Goal: Find specific page/section: Find specific page/section

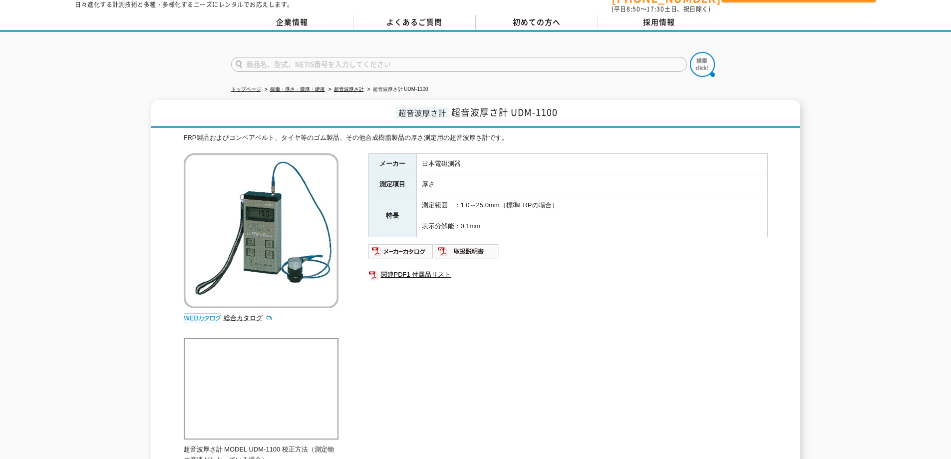
scroll to position [50, 0]
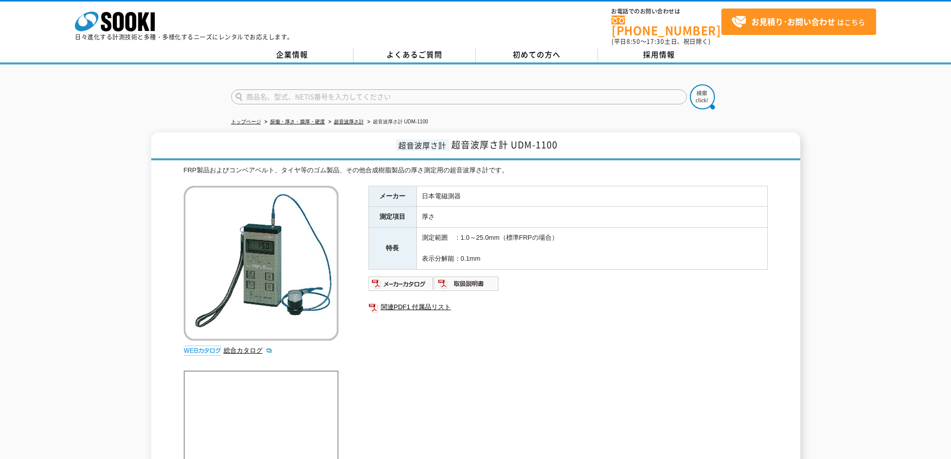
click at [283, 94] on input "text" at bounding box center [459, 96] width 456 height 15
type input "UDM"
click at [706, 90] on img at bounding box center [702, 96] width 25 height 25
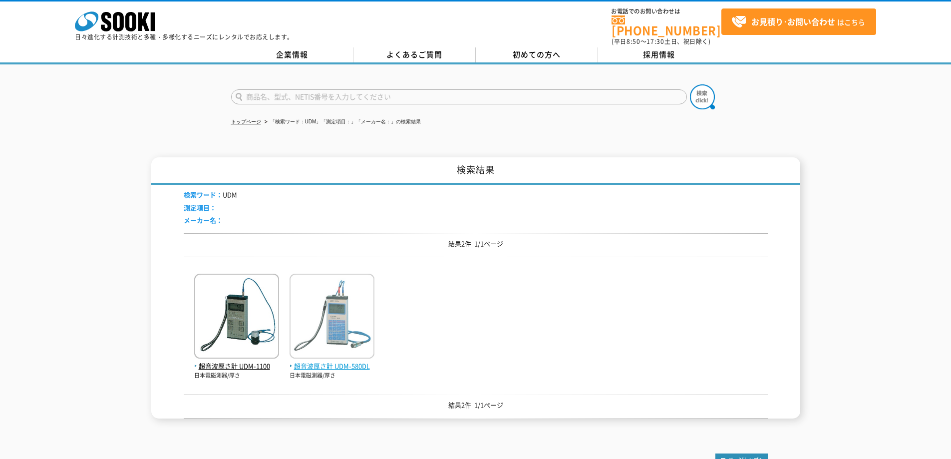
click at [326, 361] on span "超音波厚さ計 UDM-580DL" at bounding box center [332, 366] width 85 height 10
